Goal: Task Accomplishment & Management: Manage account settings

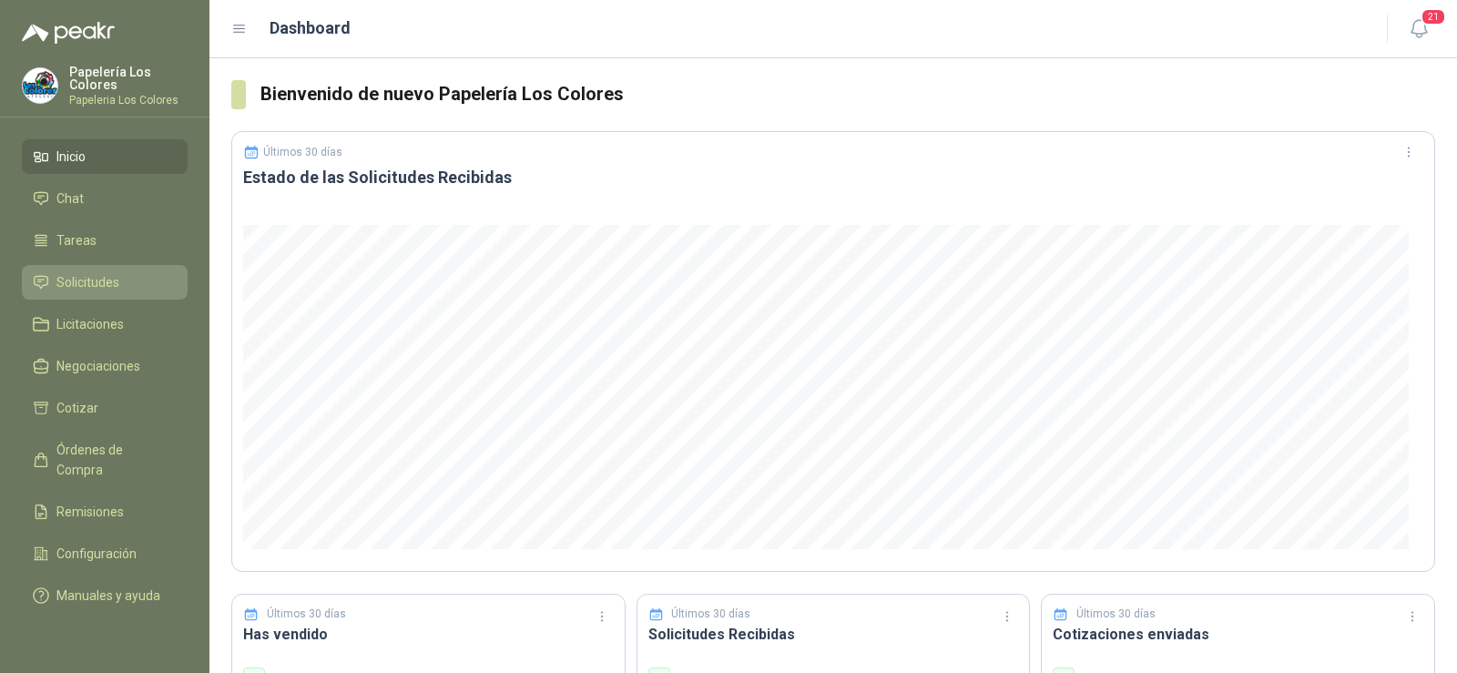
click at [76, 283] on span "Solicitudes" at bounding box center [87, 282] width 63 height 20
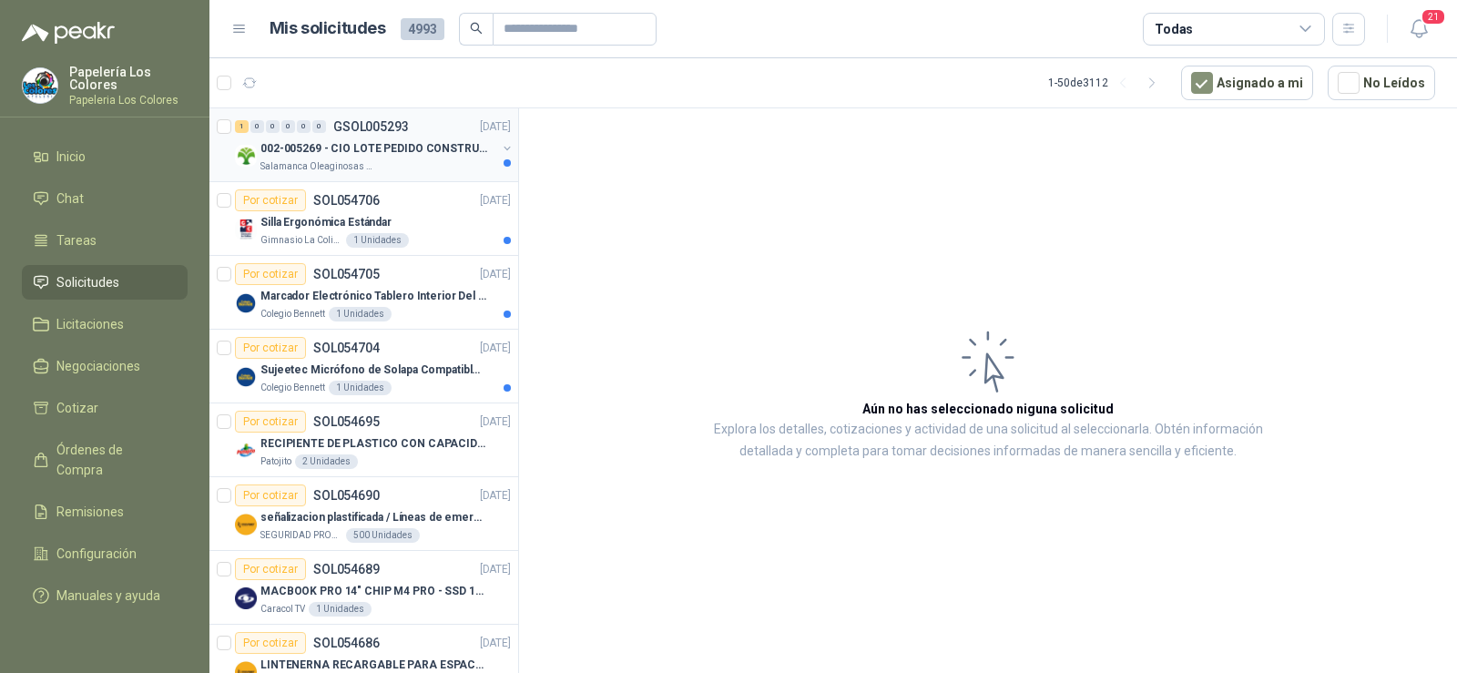
click at [335, 158] on div "002-005269 - CIO LOTE PEDIDO CONSTRUCCION" at bounding box center [378, 149] width 236 height 22
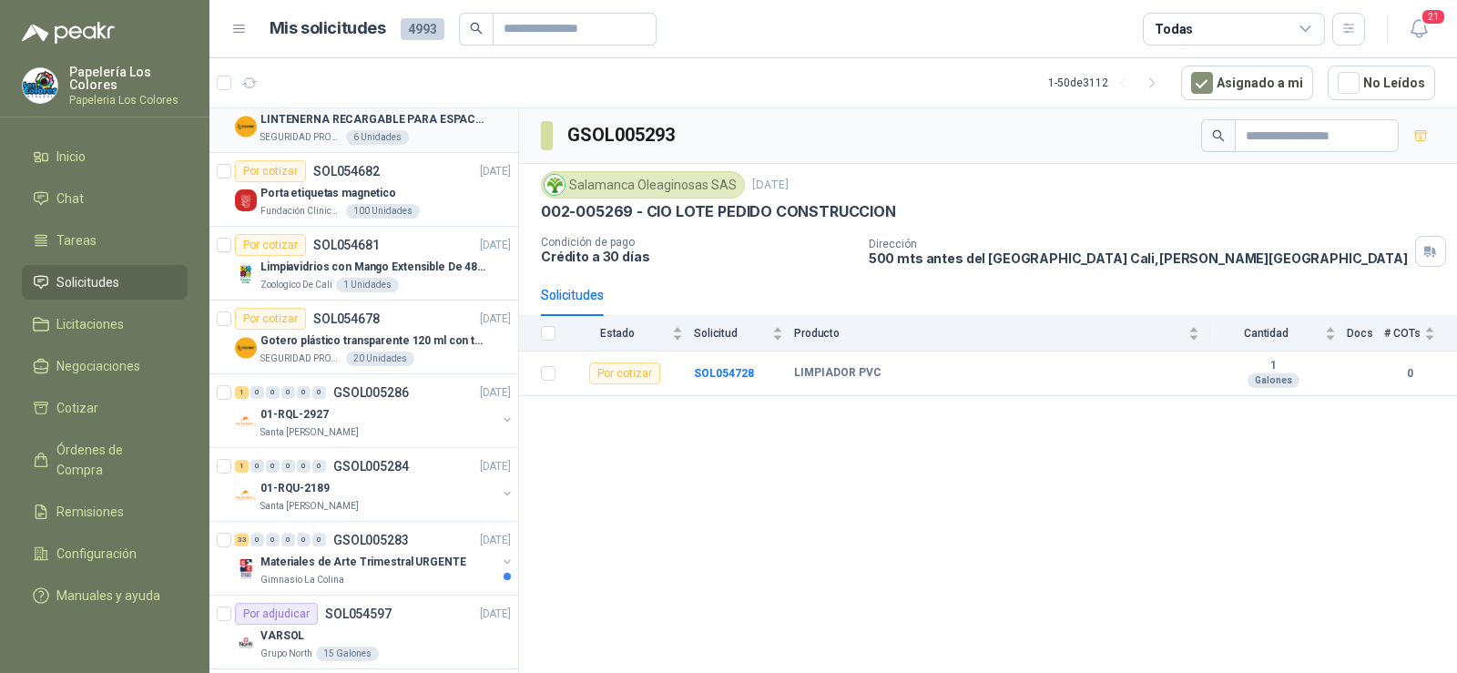
scroll to position [547, 0]
click at [296, 559] on p "Materiales de Arte Trimestral URGENTE" at bounding box center [363, 561] width 206 height 17
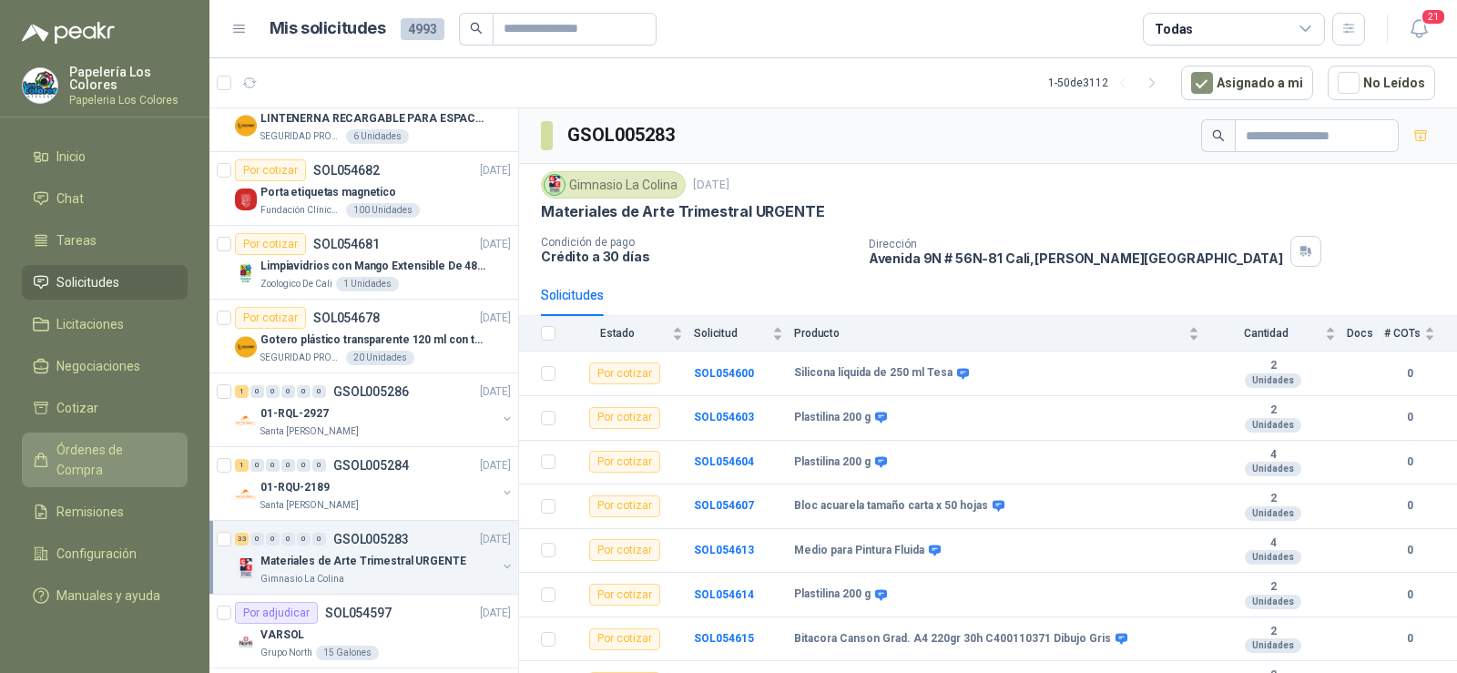
click at [128, 454] on span "Órdenes de Compra" at bounding box center [113, 460] width 114 height 40
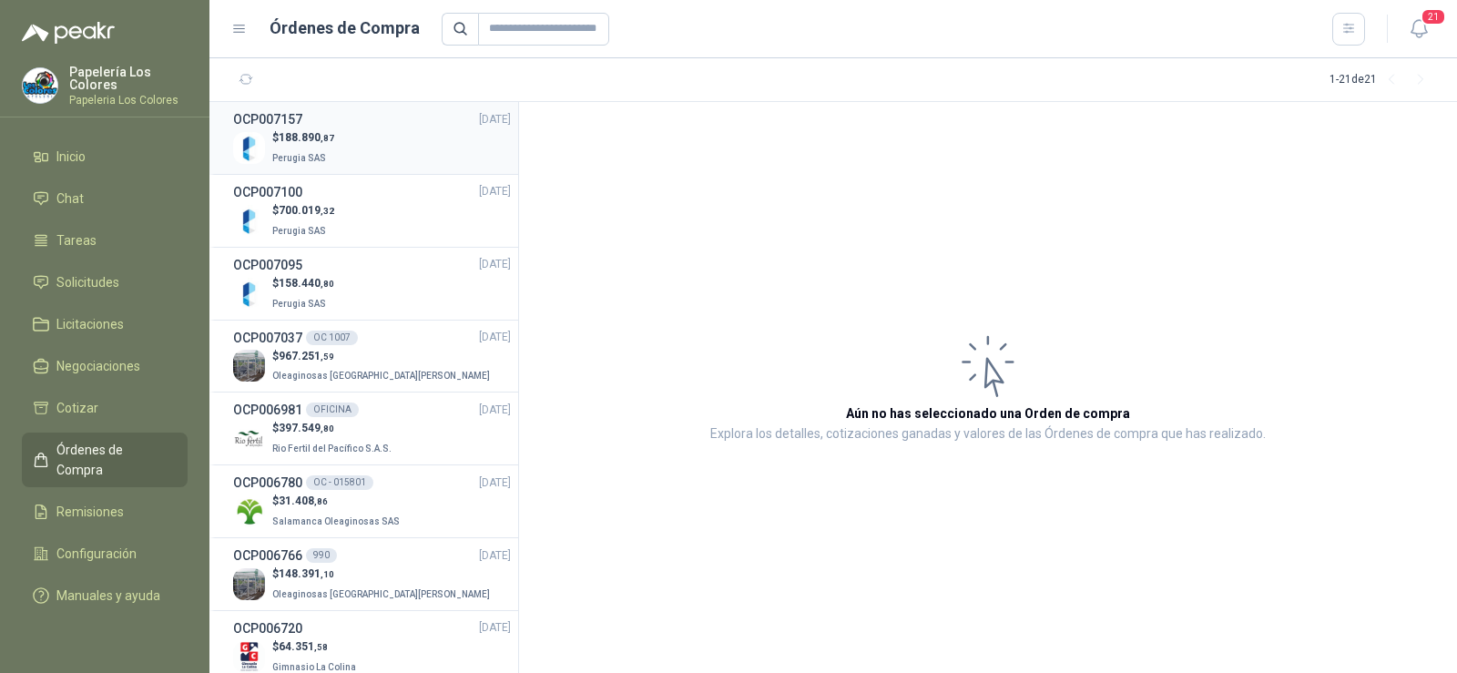
click at [276, 148] on p "Perugia SAS" at bounding box center [303, 157] width 62 height 20
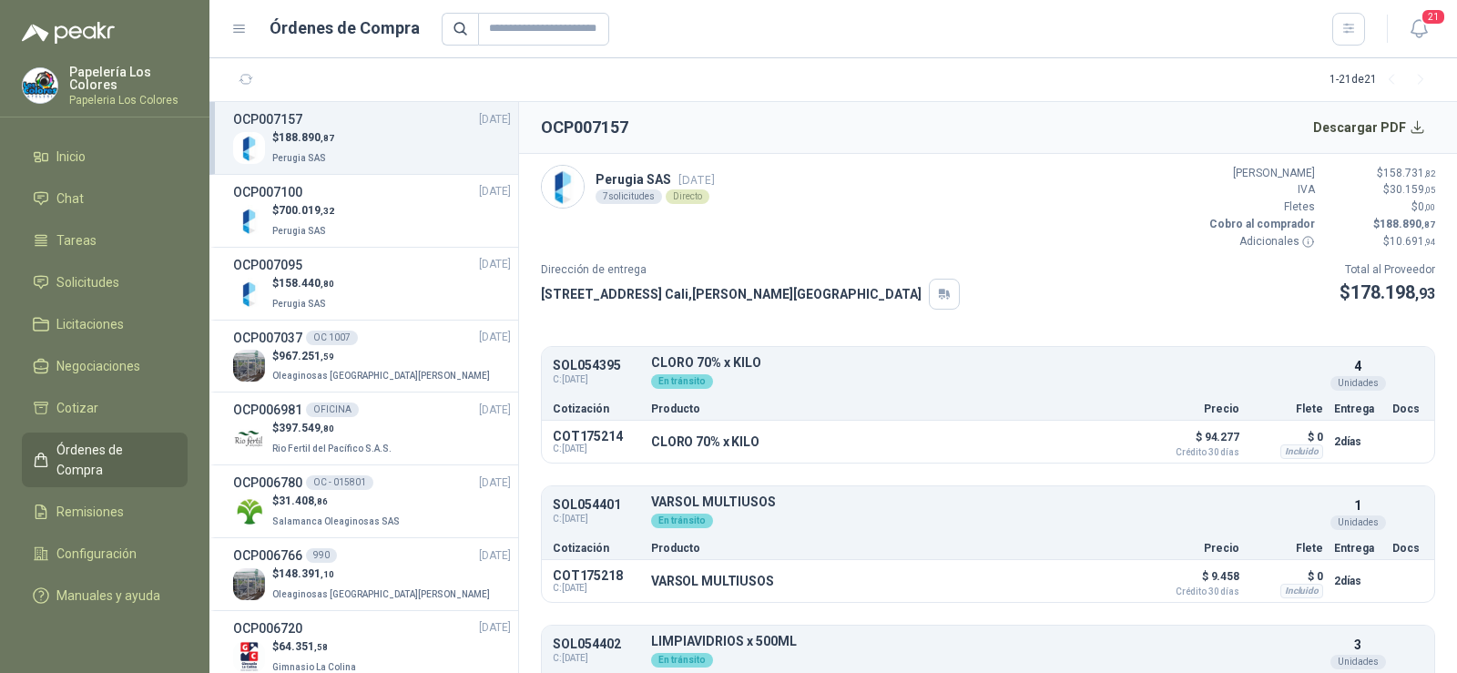
scroll to position [91, 0]
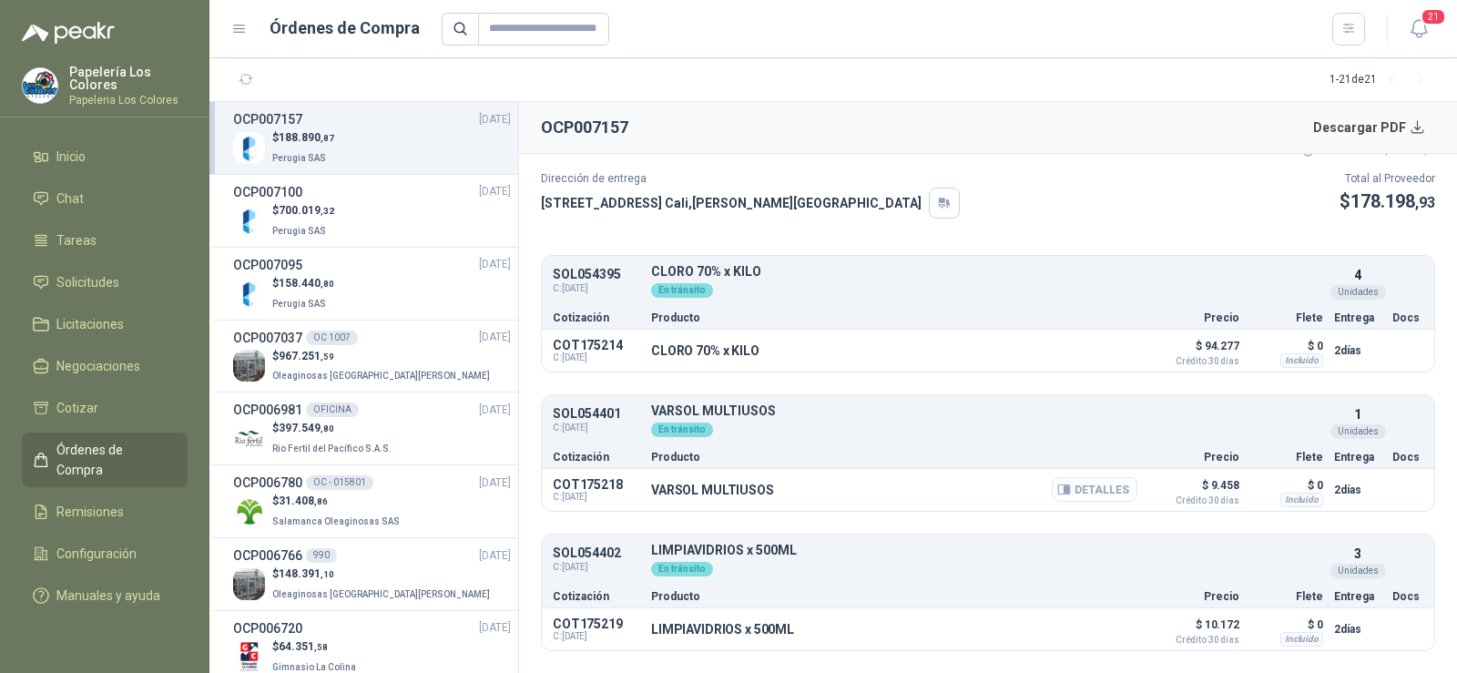
click at [1106, 497] on button "Detalles" at bounding box center [1095, 489] width 86 height 25
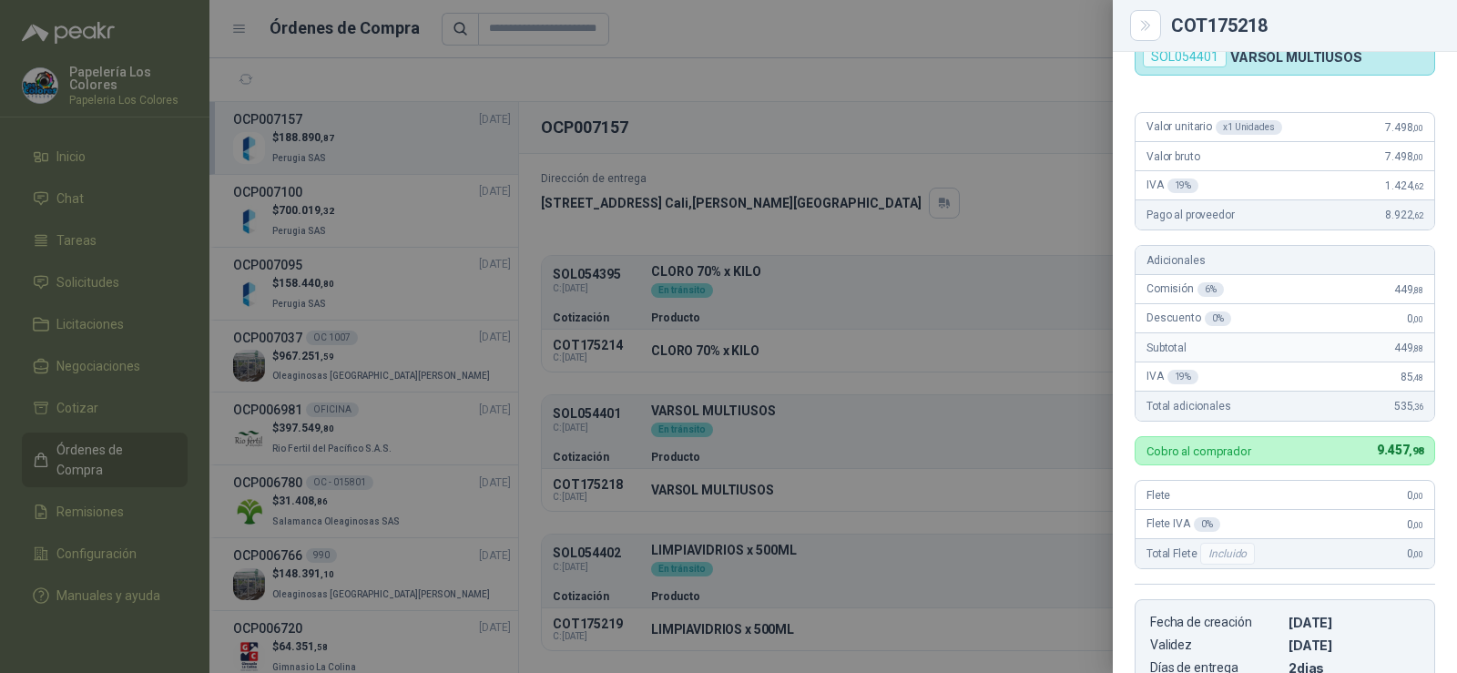
scroll to position [80, 0]
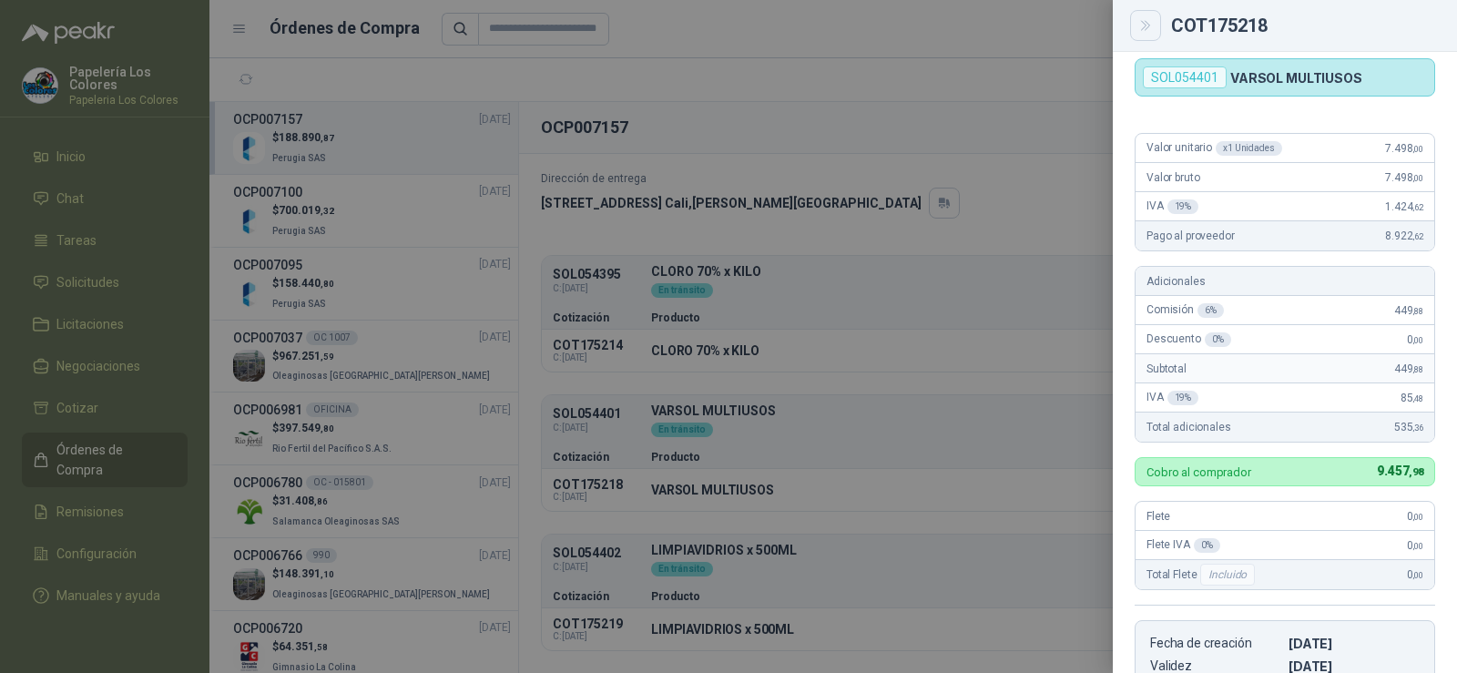
click at [1140, 22] on icon "Close" at bounding box center [1146, 25] width 15 height 15
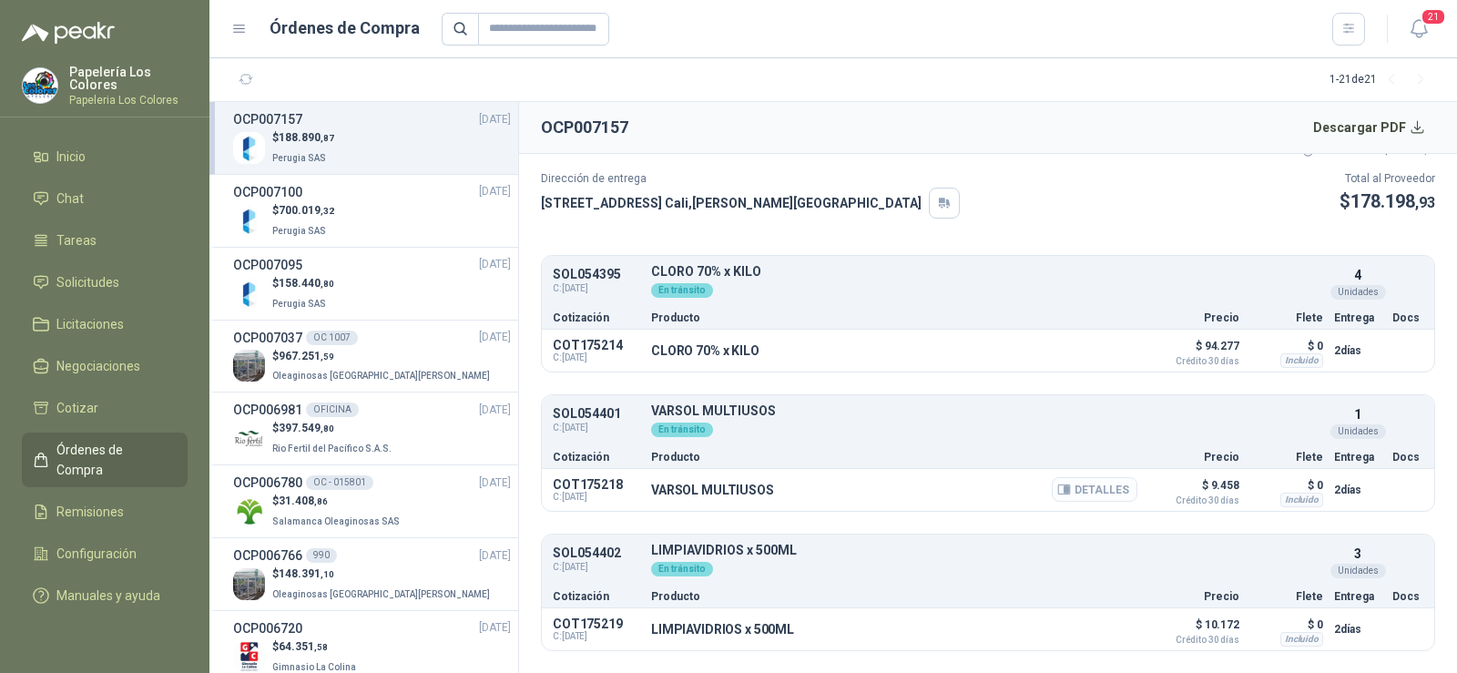
click at [1075, 491] on button "Detalles" at bounding box center [1095, 489] width 86 height 25
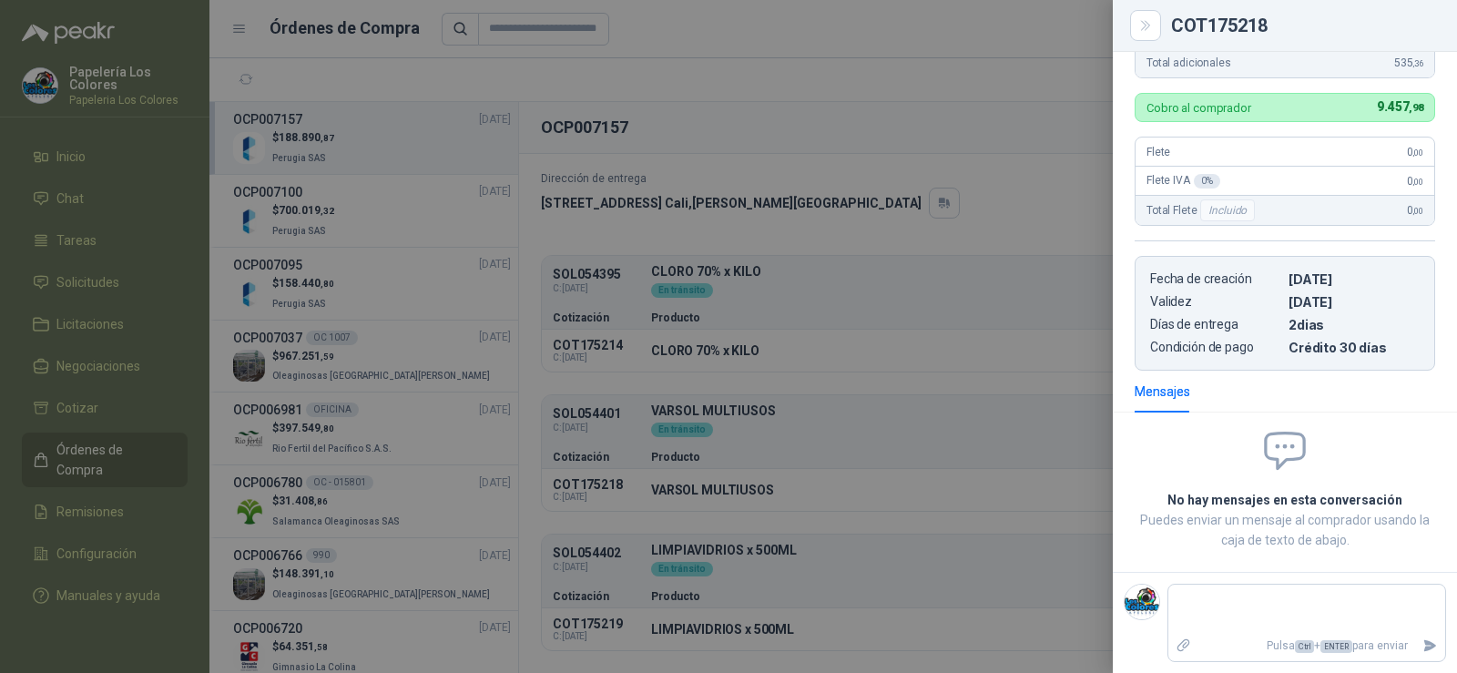
click at [941, 329] on div at bounding box center [728, 336] width 1457 height 673
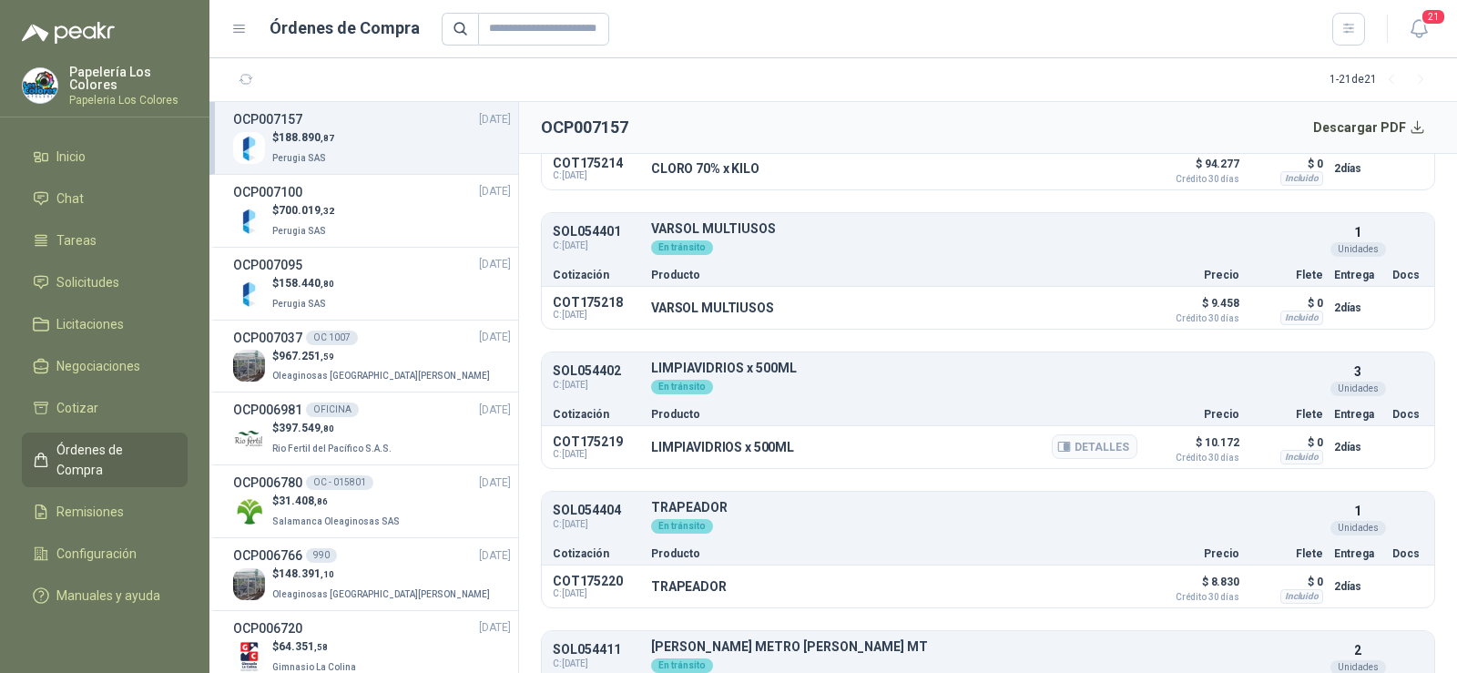
scroll to position [364, 0]
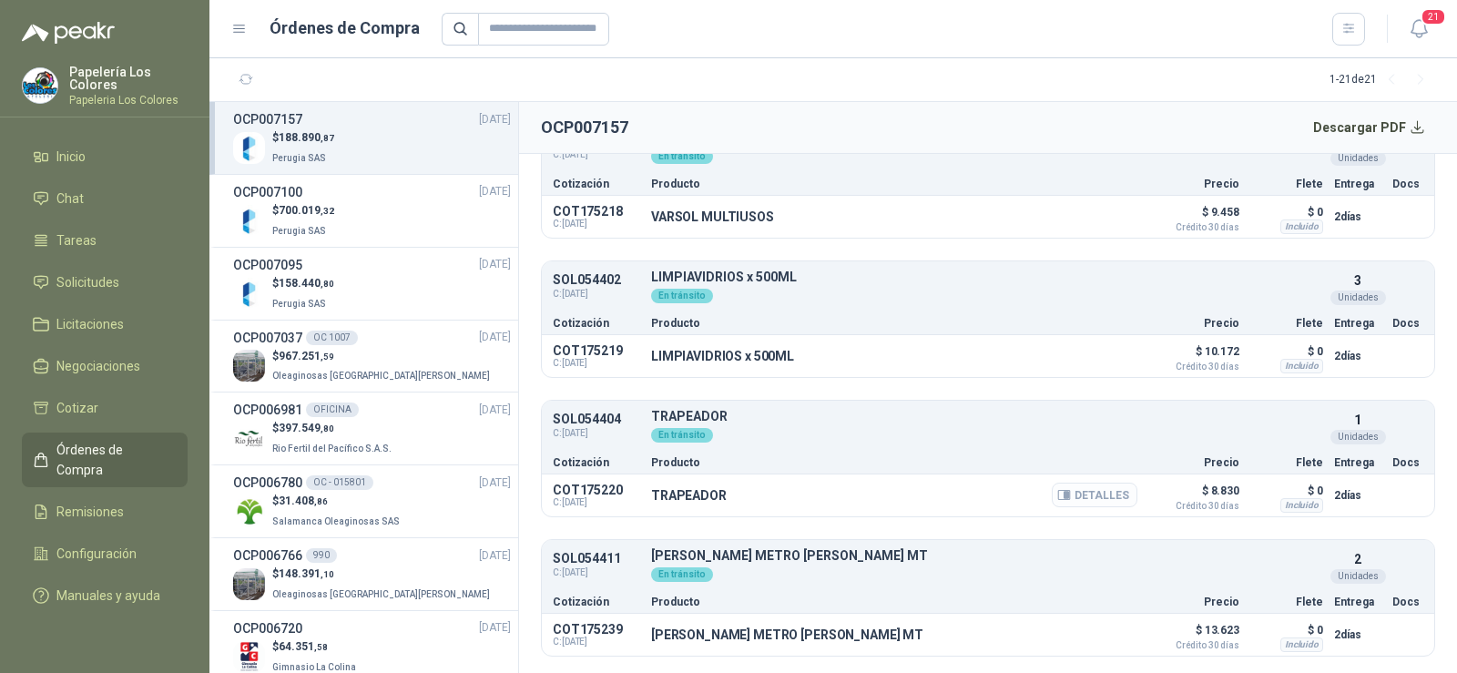
click at [1065, 498] on button "Detalles" at bounding box center [1095, 495] width 86 height 25
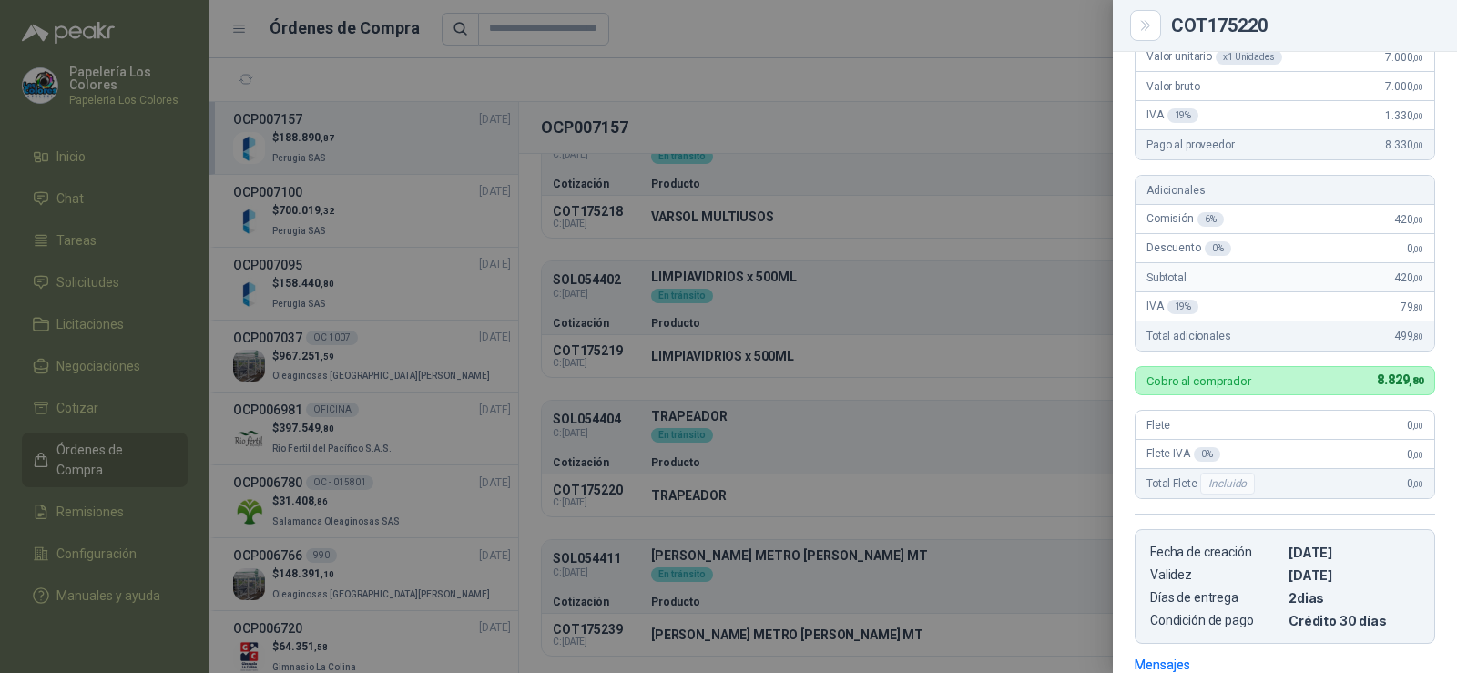
scroll to position [0, 0]
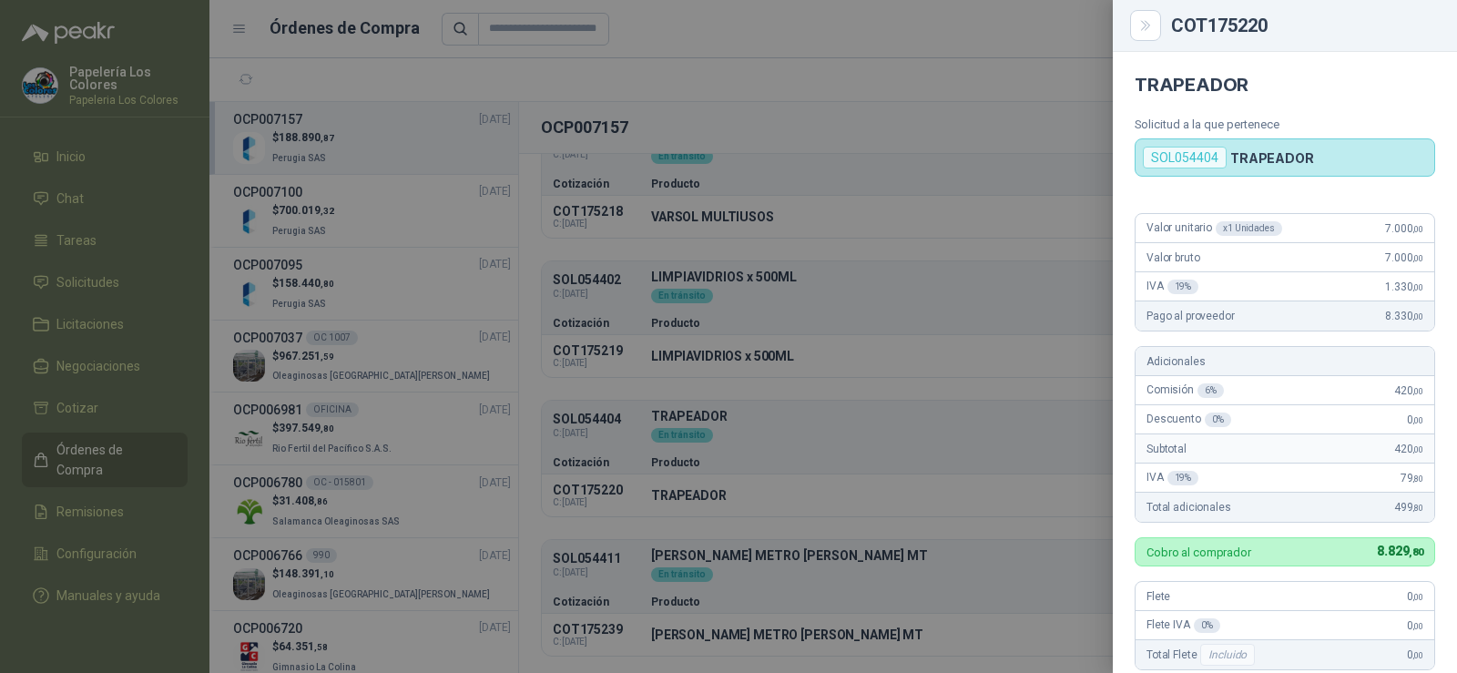
click at [852, 455] on div at bounding box center [728, 336] width 1457 height 673
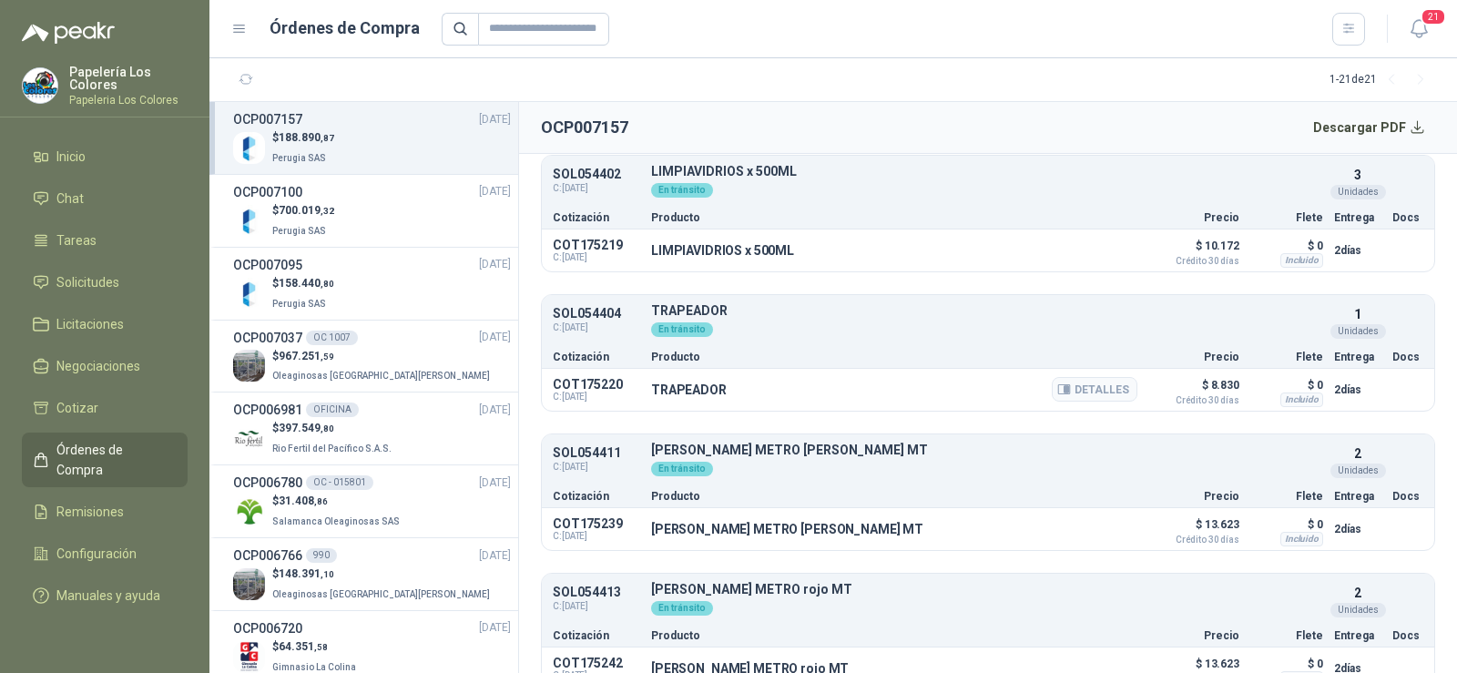
scroll to position [637, 0]
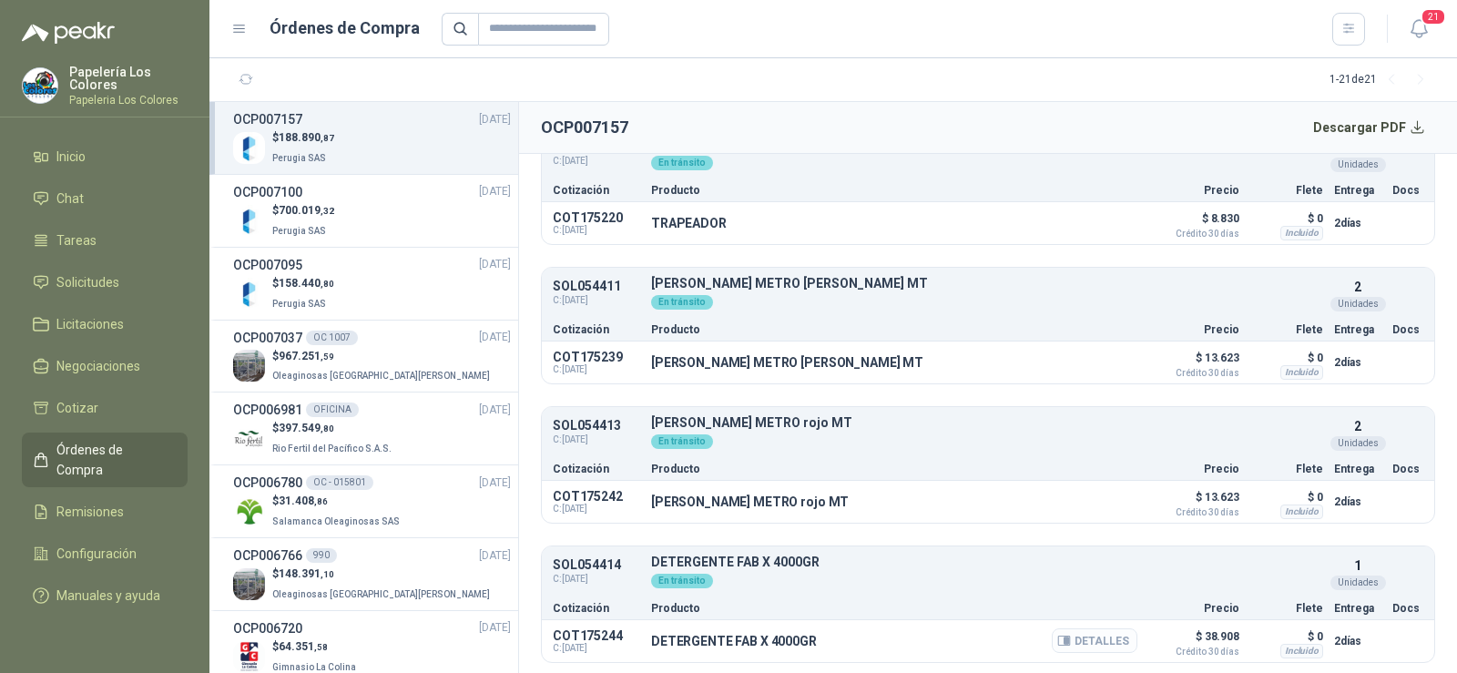
click at [1077, 641] on button "Detalles" at bounding box center [1095, 640] width 86 height 25
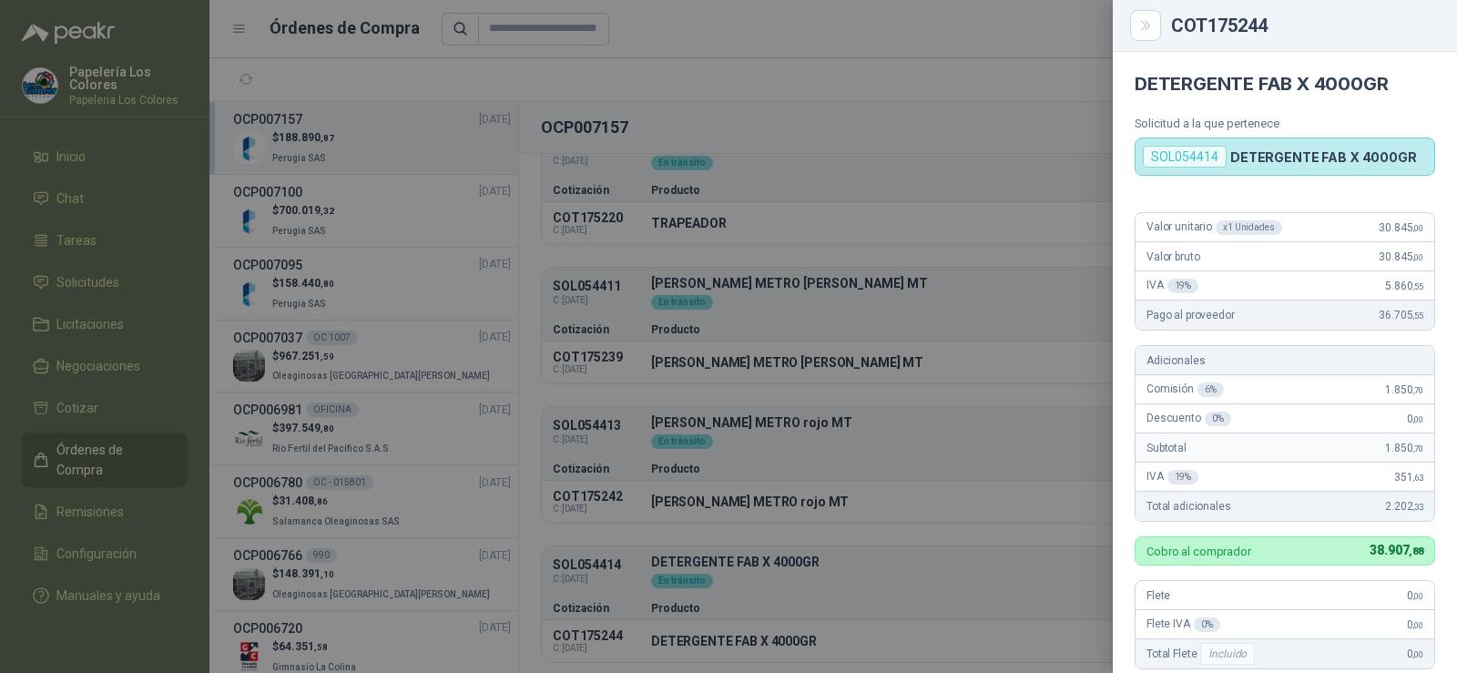
scroll to position [0, 0]
click at [873, 246] on div at bounding box center [728, 336] width 1457 height 673
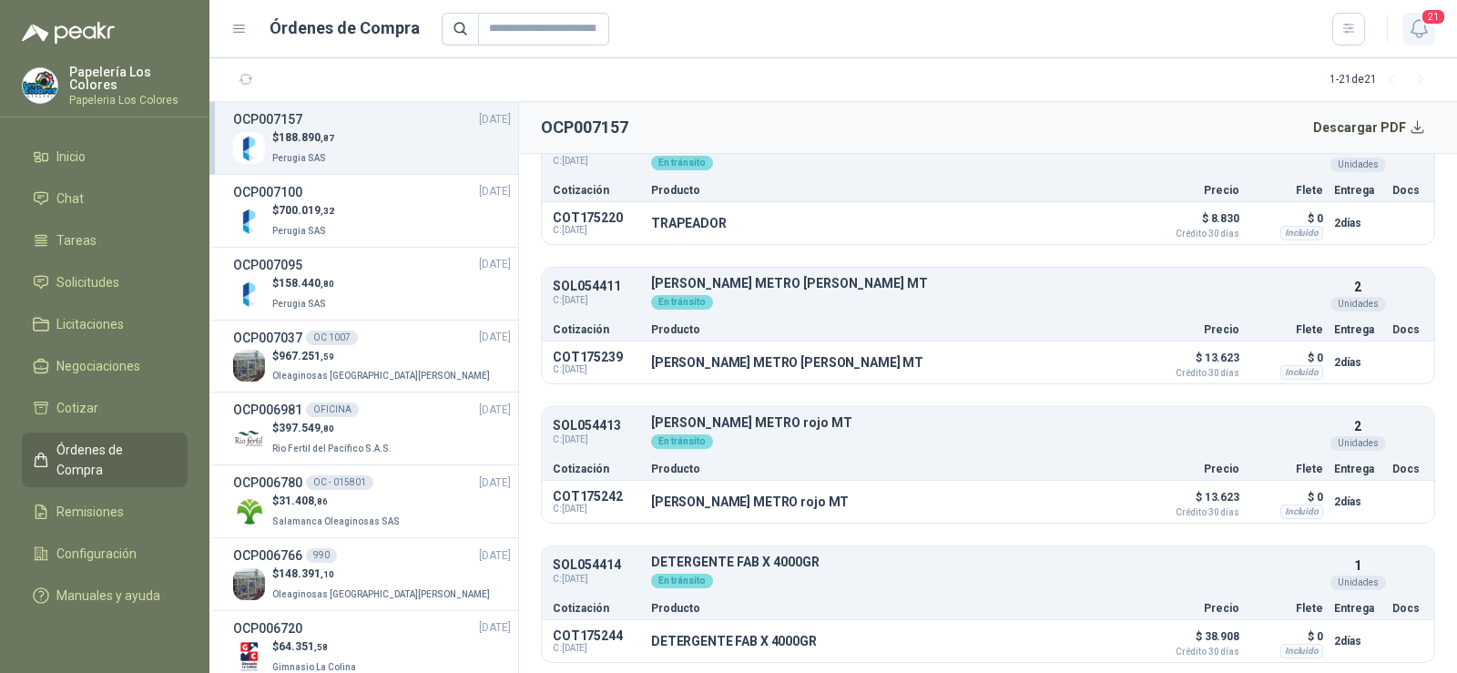
click at [1408, 25] on icon "button" at bounding box center [1419, 28] width 23 height 23
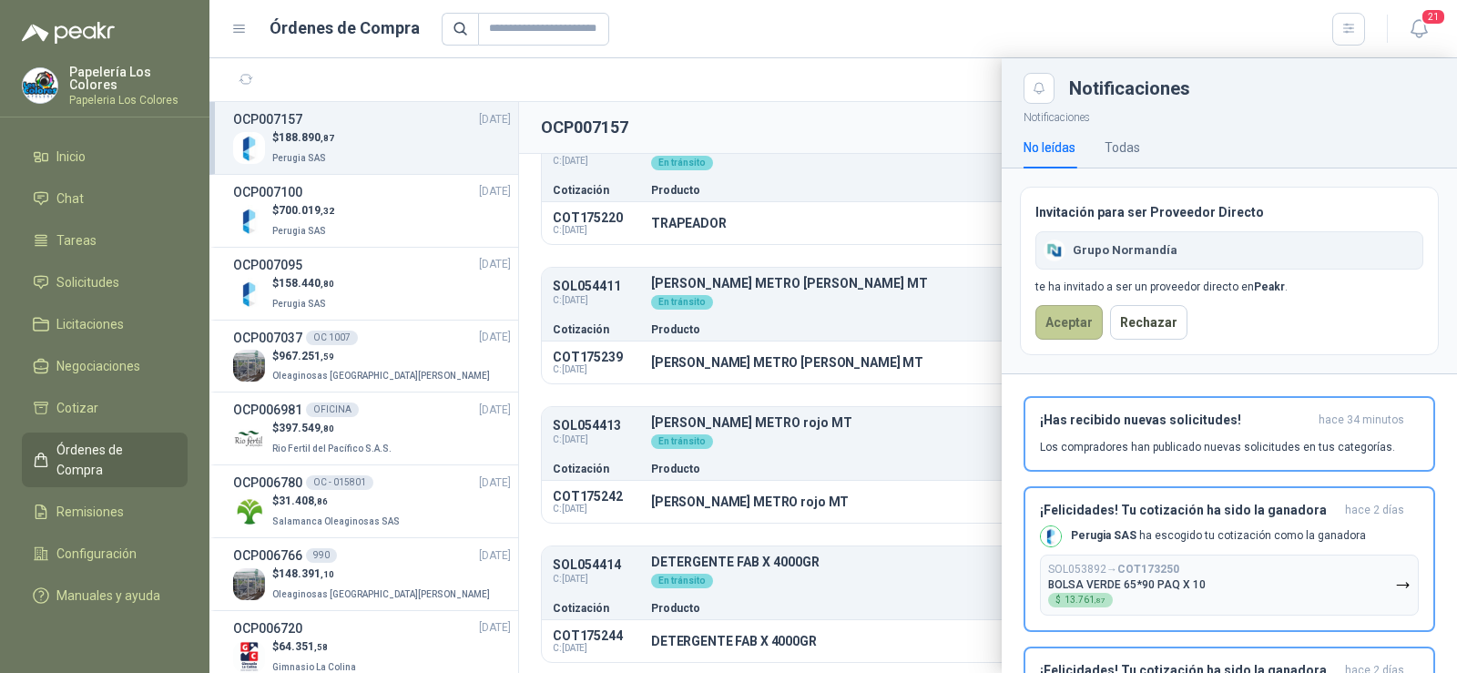
click at [1070, 324] on button "Aceptar" at bounding box center [1069, 322] width 67 height 35
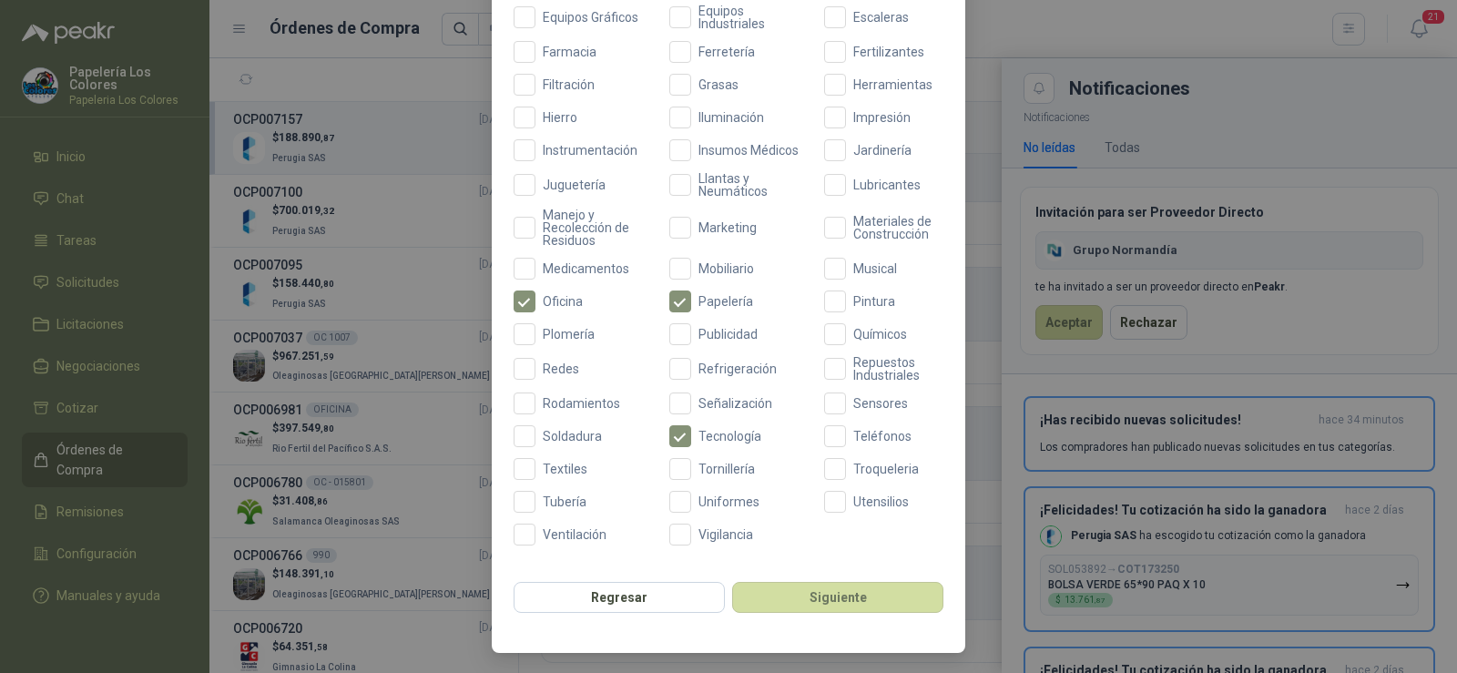
scroll to position [661, 0]
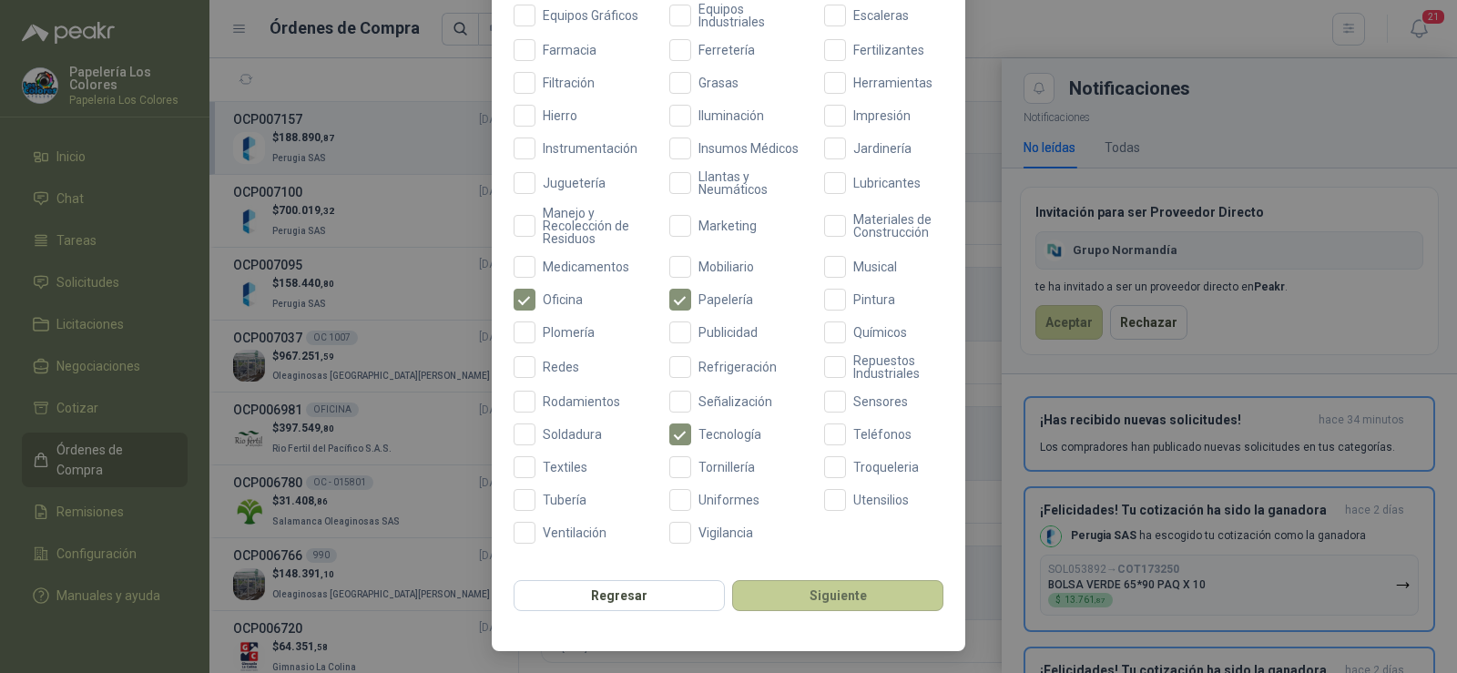
click at [791, 598] on button "Siguiente" at bounding box center [837, 595] width 211 height 31
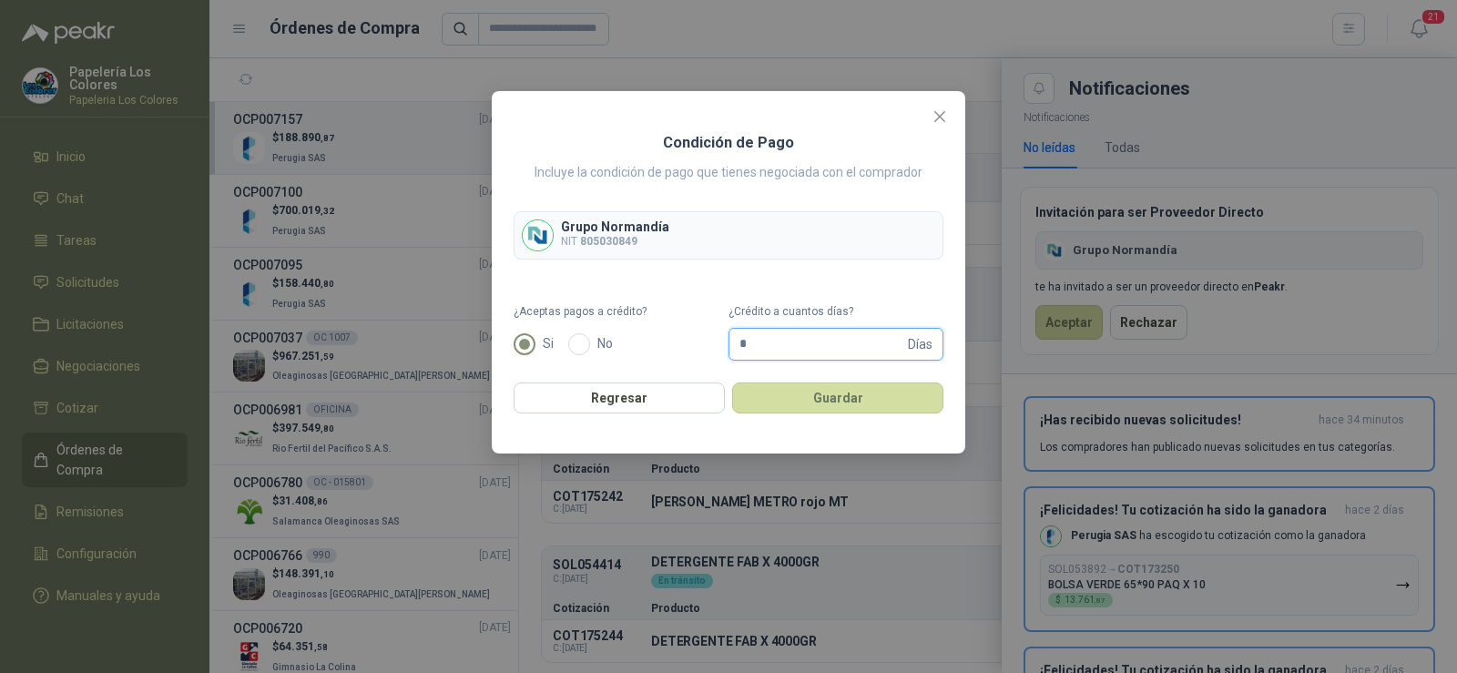
drag, startPoint x: 750, startPoint y: 347, endPoint x: 689, endPoint y: 347, distance: 61.0
click at [689, 347] on form "¿Aceptas pagos a crédito? Si No ¿Crédito a cuantos días? * Días" at bounding box center [729, 331] width 430 height 57
type input "**"
click at [821, 394] on button "Guardar" at bounding box center [837, 398] width 211 height 31
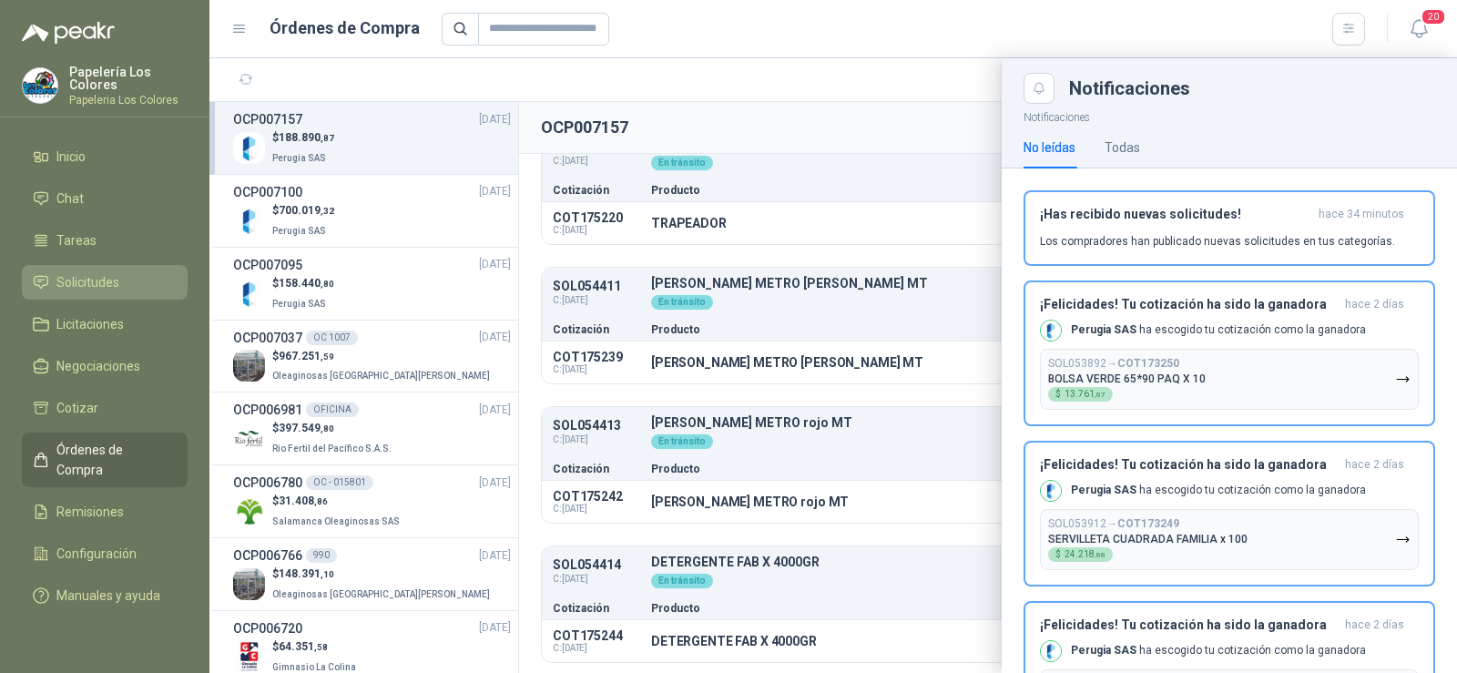
click at [118, 274] on span "Solicitudes" at bounding box center [87, 282] width 63 height 20
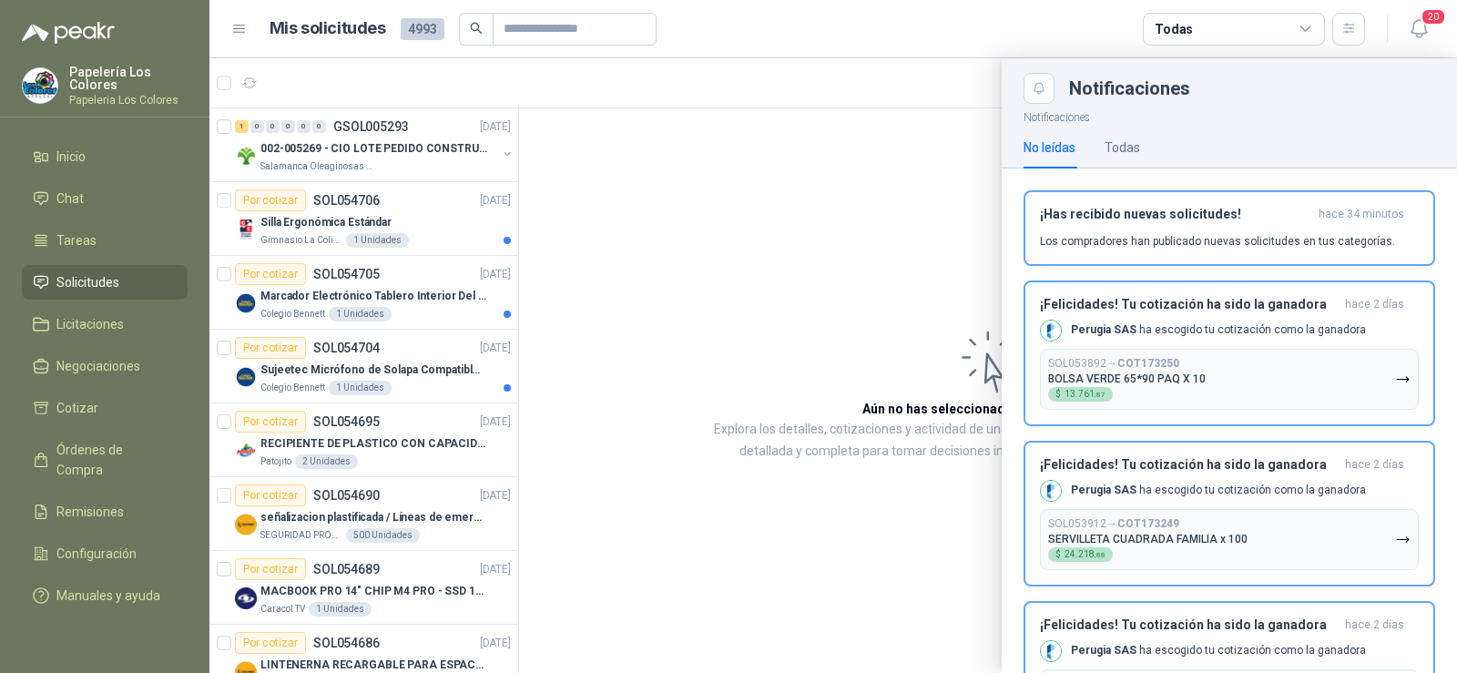
click at [803, 270] on div at bounding box center [833, 365] width 1248 height 615
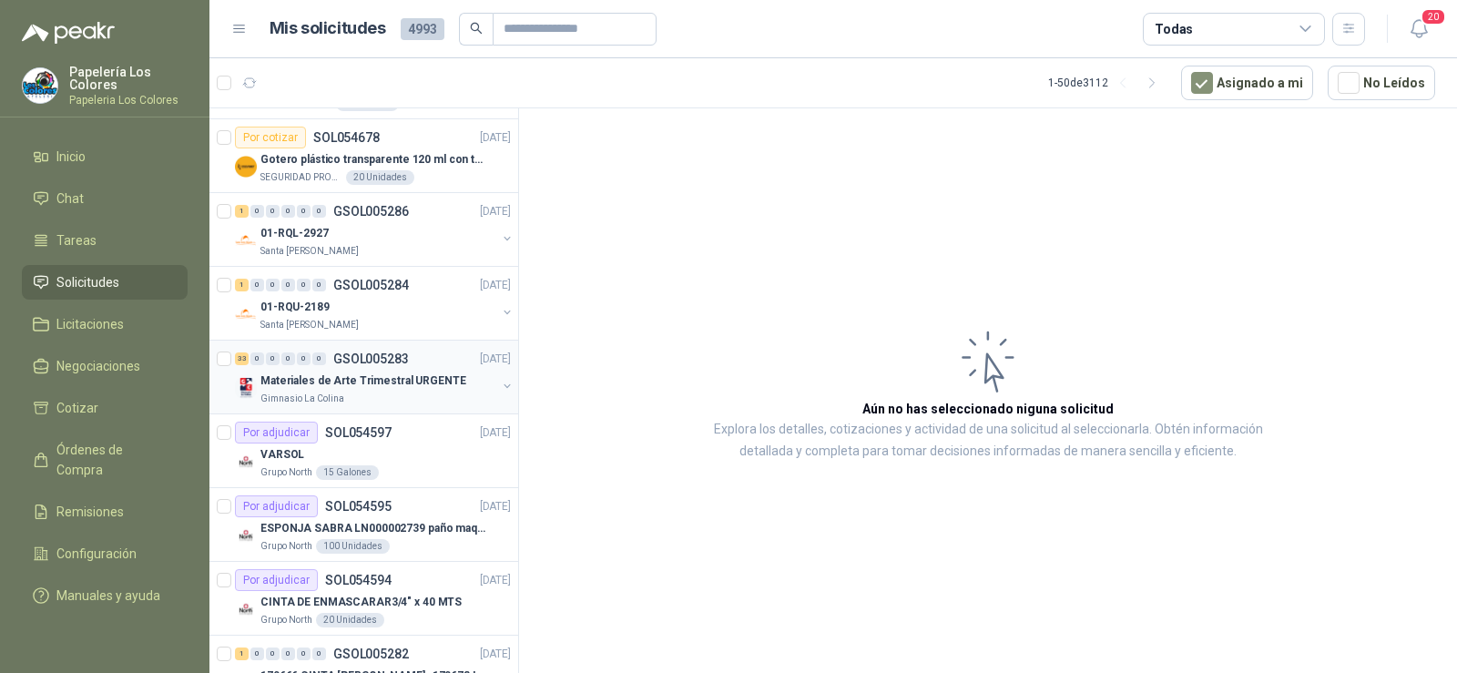
scroll to position [729, 0]
click at [328, 399] on p "Gimnasio La Colina" at bounding box center [302, 397] width 84 height 15
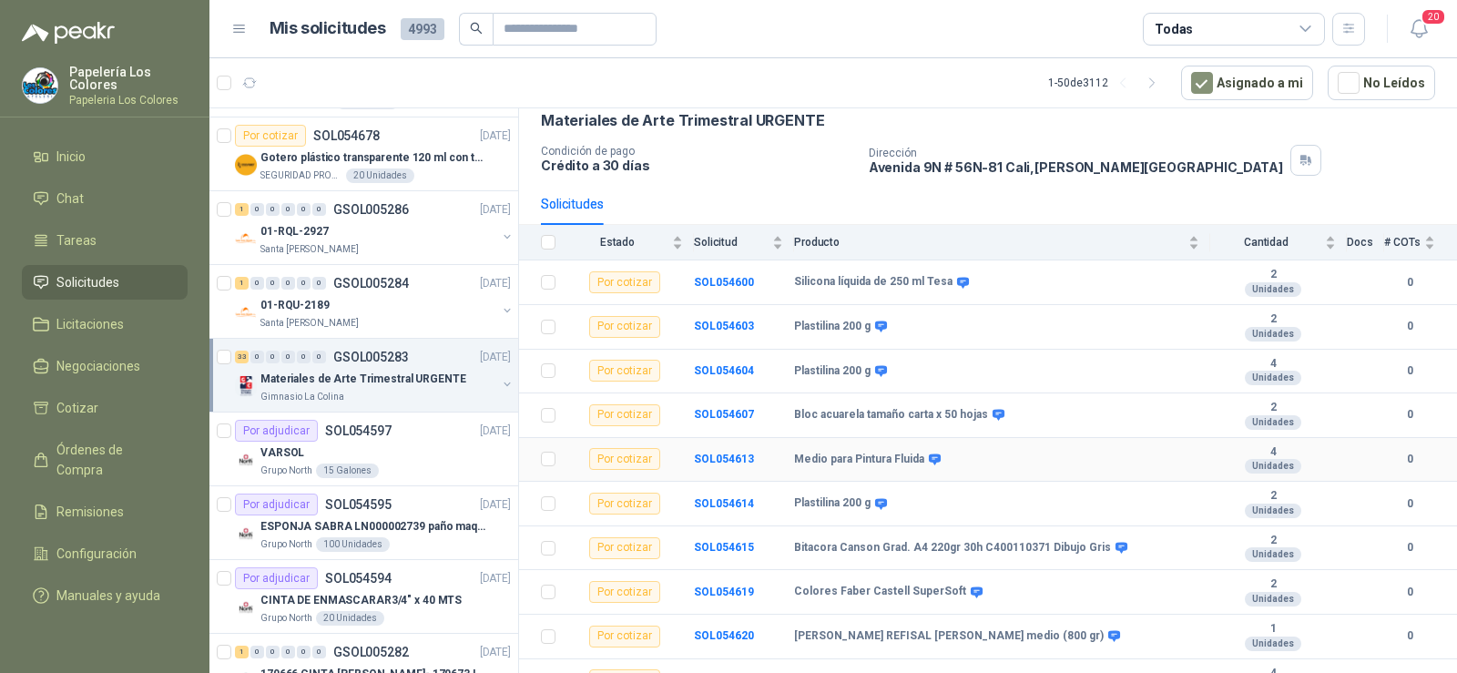
scroll to position [182, 0]
